Goal: Find specific page/section

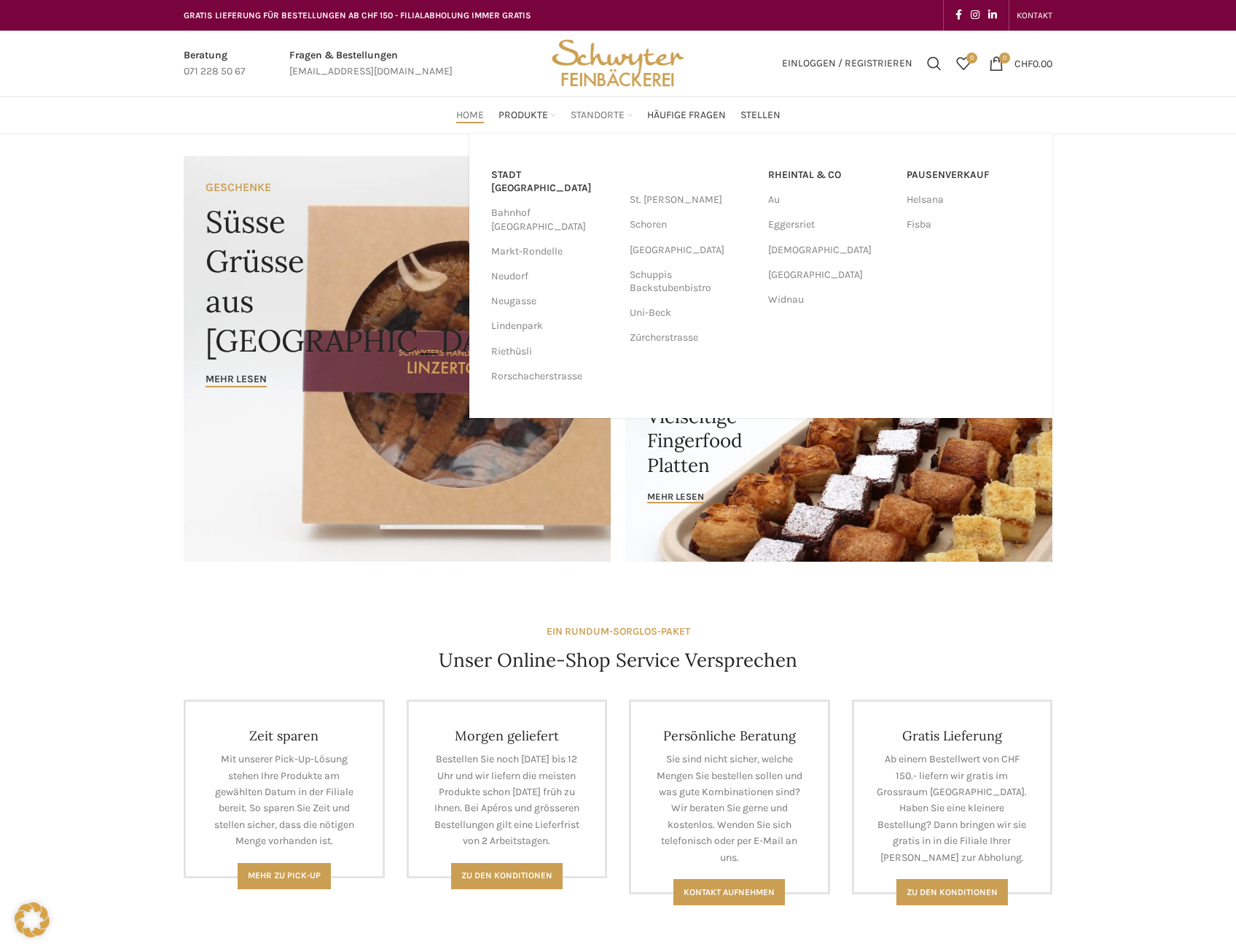
click at [604, 116] on span "Standorte" at bounding box center [597, 116] width 53 height 14
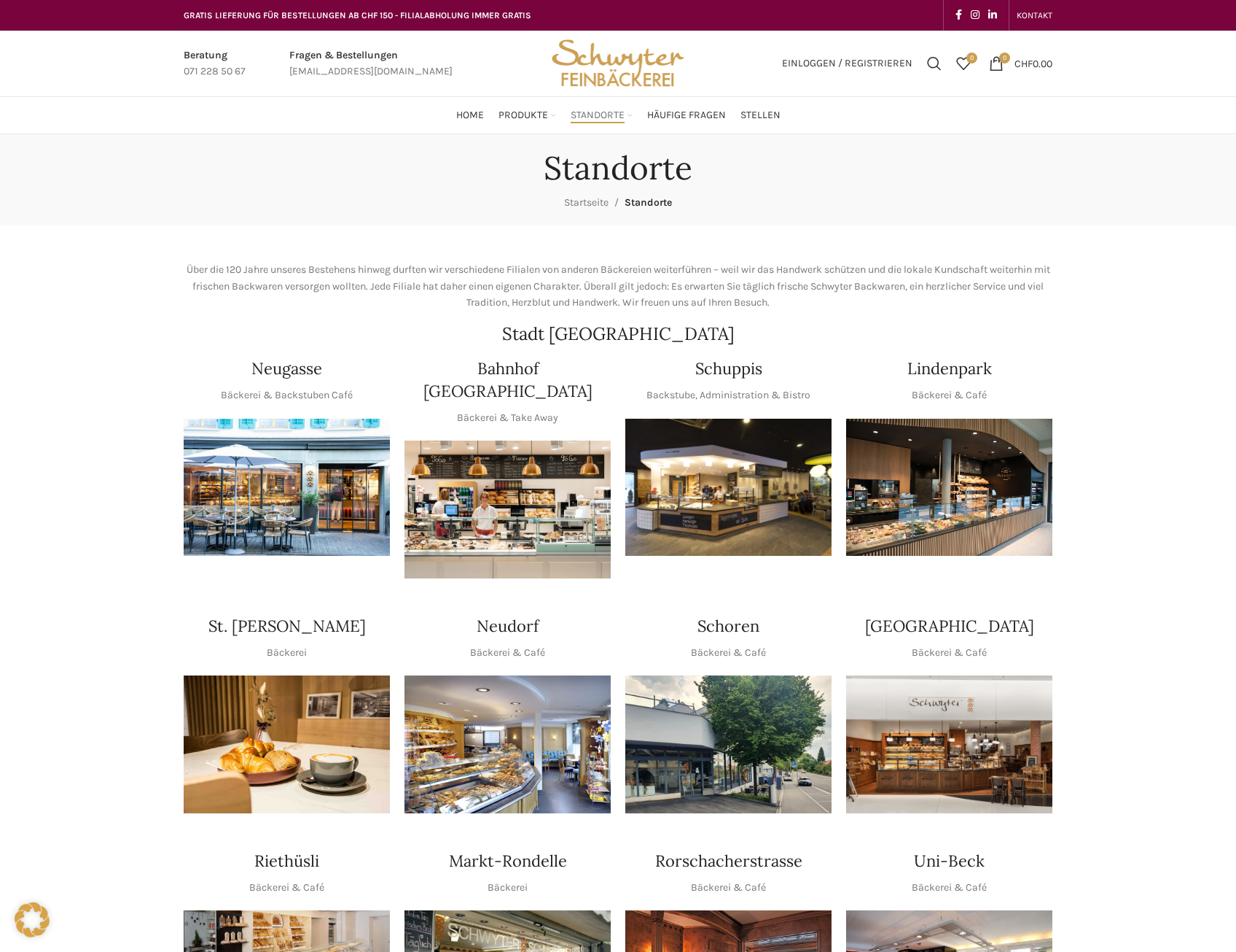
click at [699, 472] on img "1 / 1" at bounding box center [729, 487] width 206 height 138
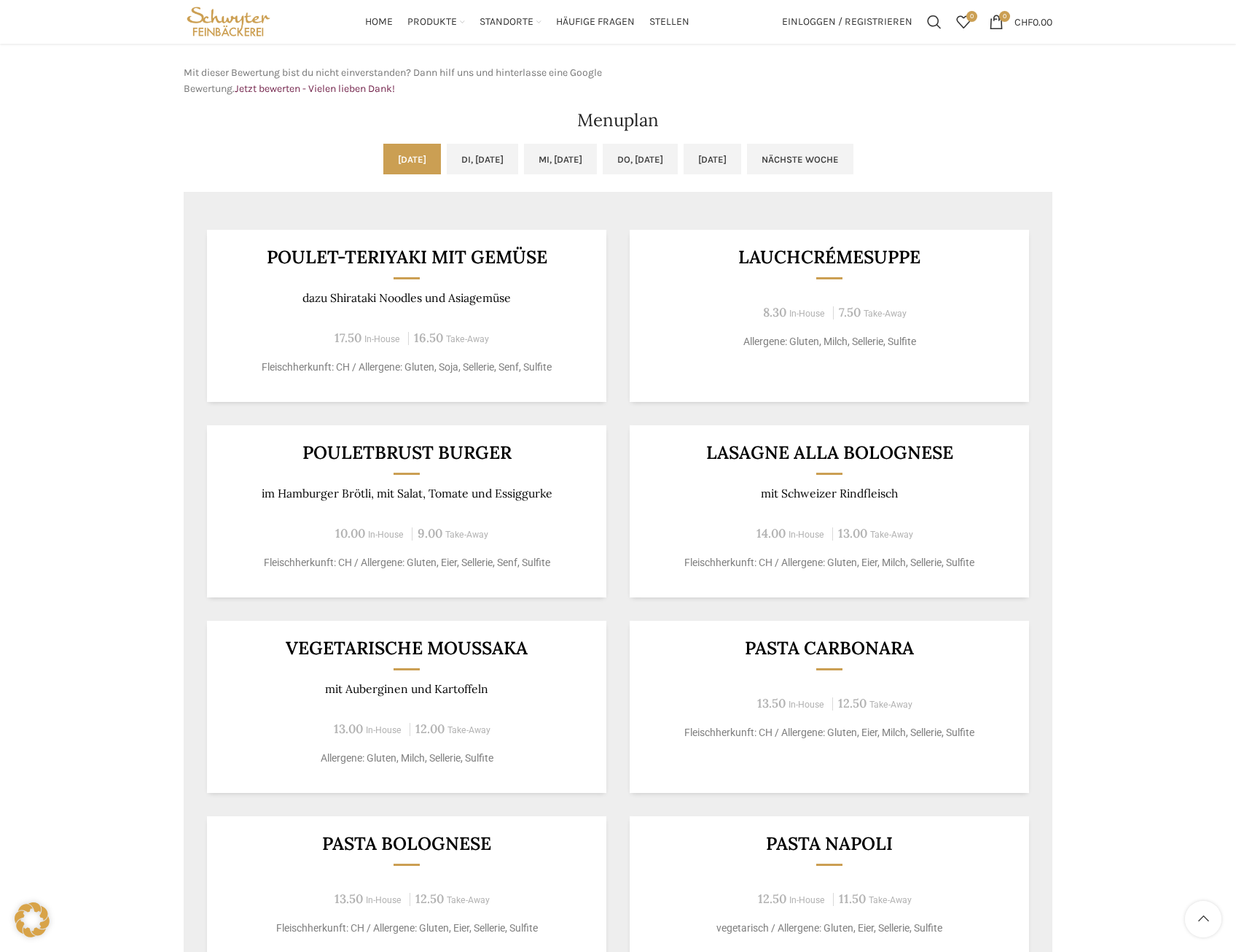
scroll to position [564, 0]
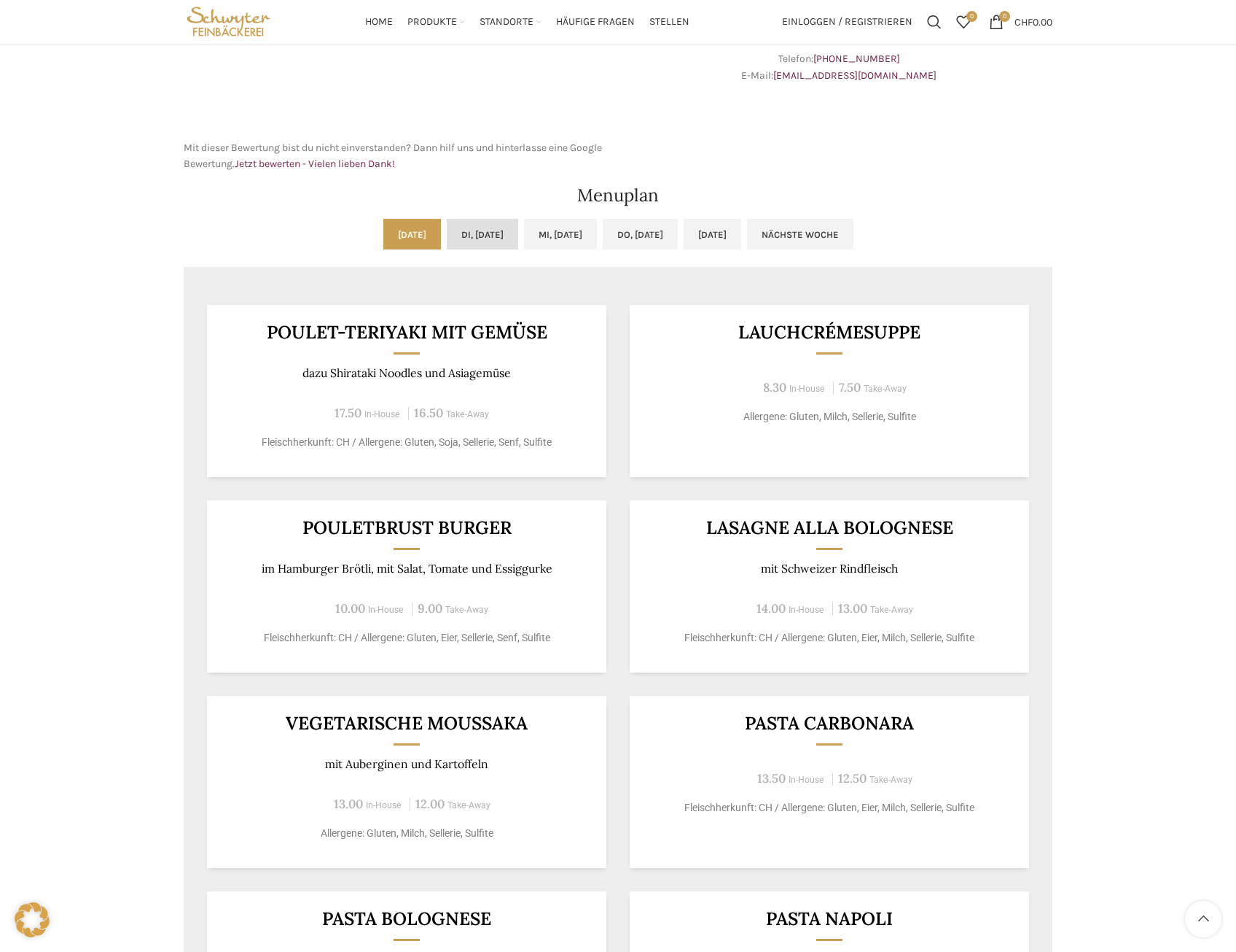
click at [482, 234] on link "Di, 14.10.2025" at bounding box center [482, 234] width 71 height 31
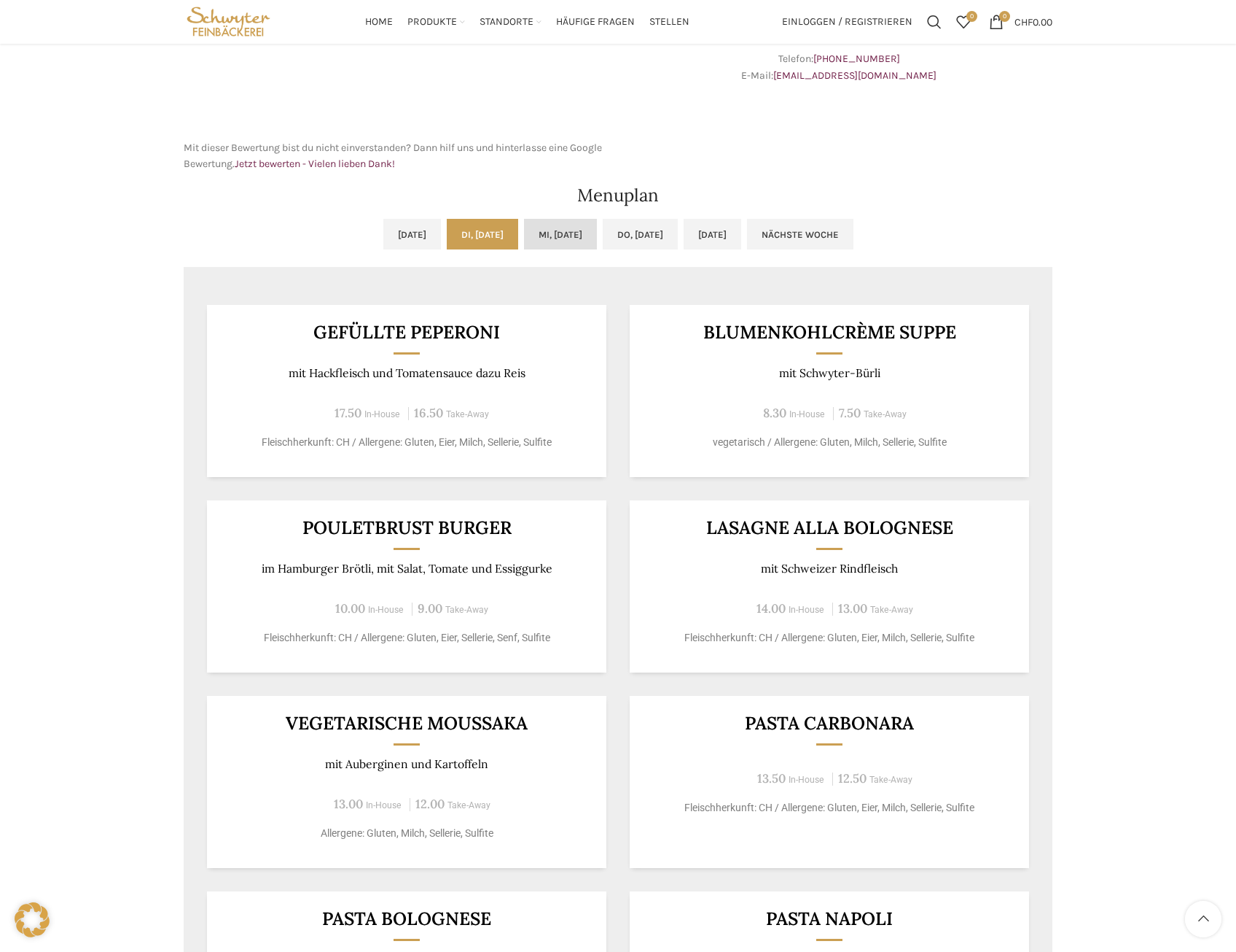
click at [557, 234] on link "Mi, 15.10.2025" at bounding box center [561, 234] width 73 height 31
